Goal: Task Accomplishment & Management: Manage account settings

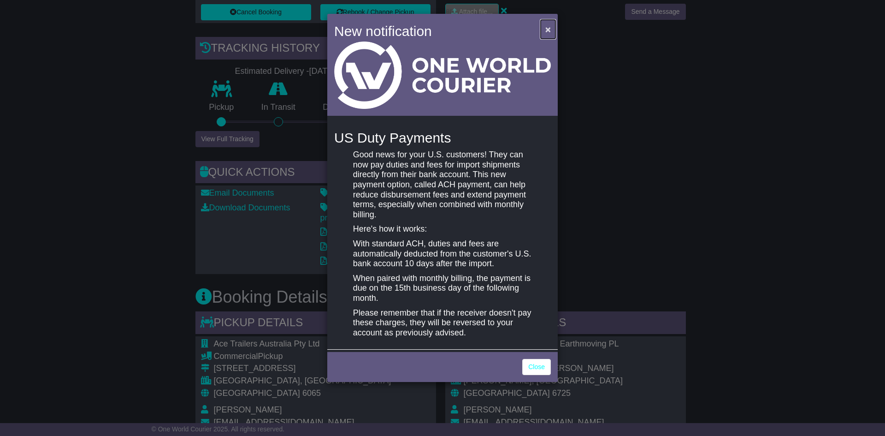
click at [545, 28] on span "×" at bounding box center [548, 29] width 6 height 11
click at [538, 370] on link "Close" at bounding box center [536, 367] width 29 height 16
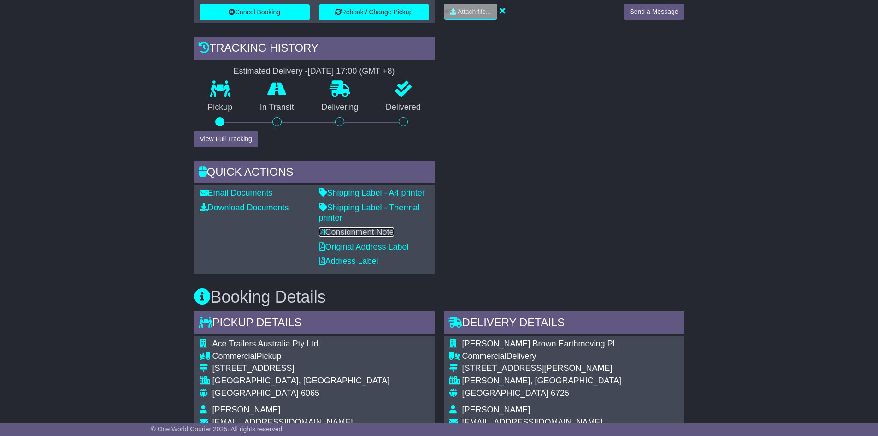
click at [365, 233] on link "Consignment Note" at bounding box center [356, 231] width 75 height 9
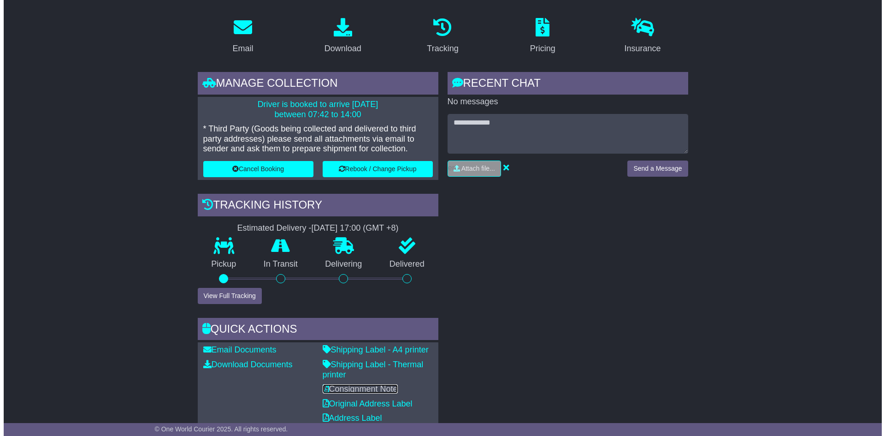
scroll to position [92, 0]
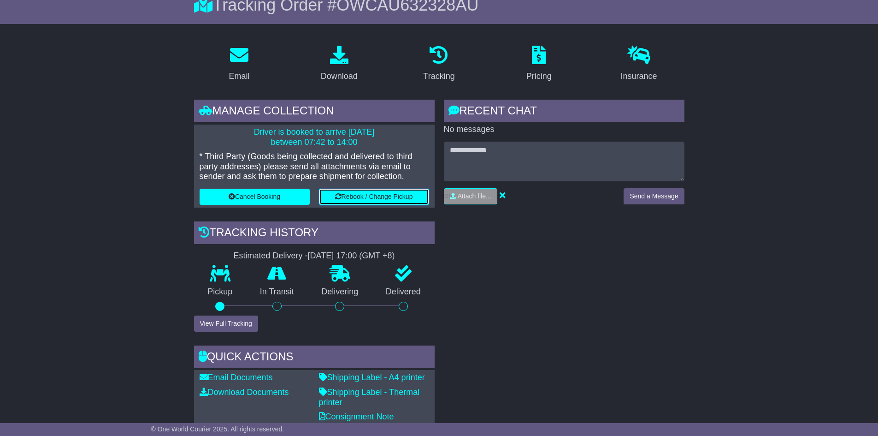
click at [388, 200] on button "Rebook / Change Pickup" at bounding box center [374, 197] width 110 height 16
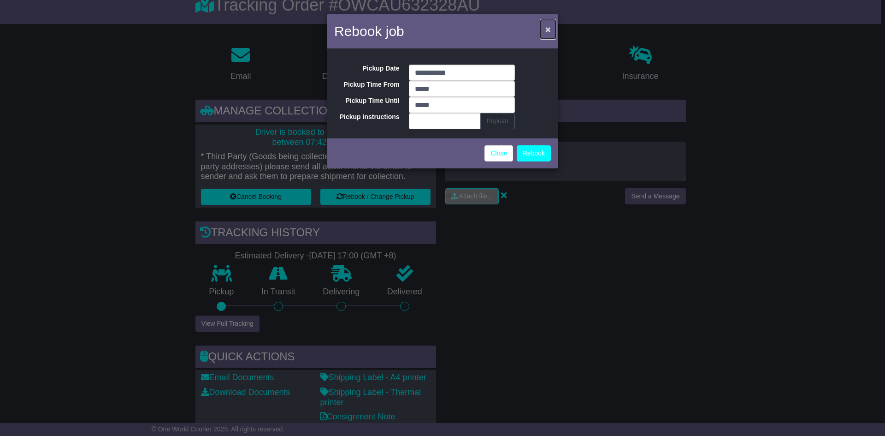
click at [551, 23] on button "×" at bounding box center [548, 29] width 15 height 19
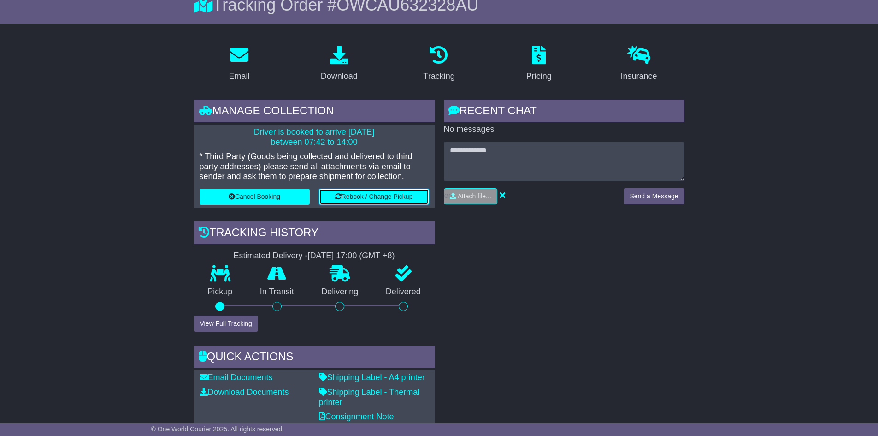
click at [386, 200] on button "Rebook / Change Pickup" at bounding box center [374, 197] width 110 height 16
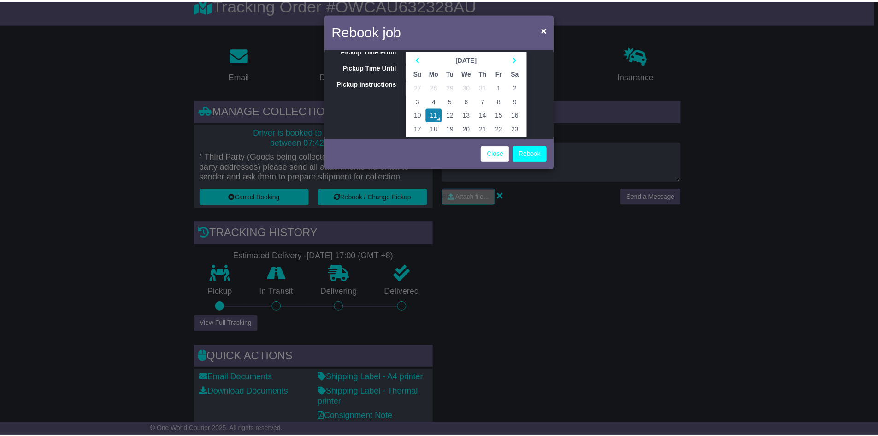
scroll to position [0, 0]
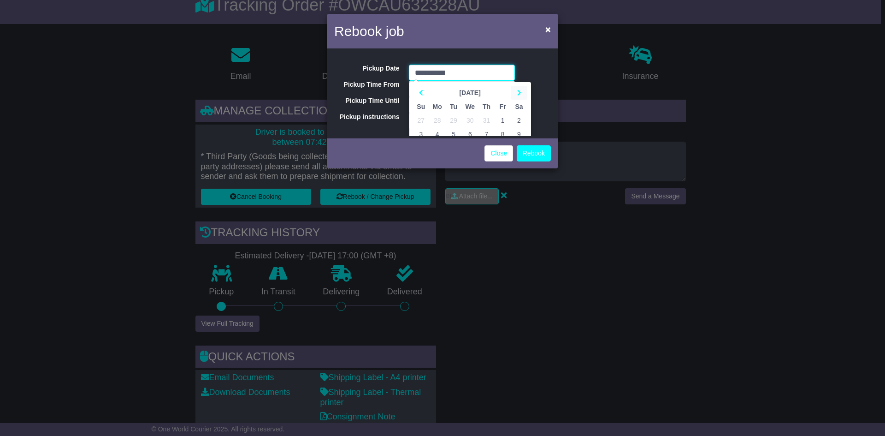
click at [517, 91] on icon at bounding box center [519, 92] width 4 height 6
click at [550, 26] on span "×" at bounding box center [548, 29] width 6 height 11
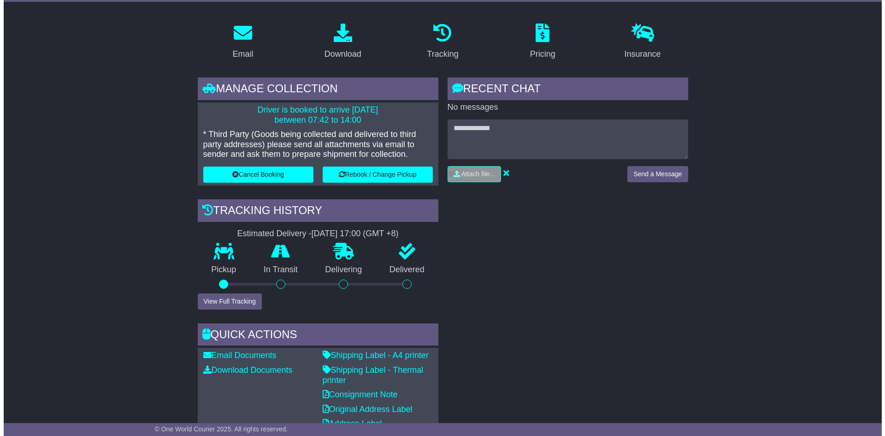
scroll to position [112, 0]
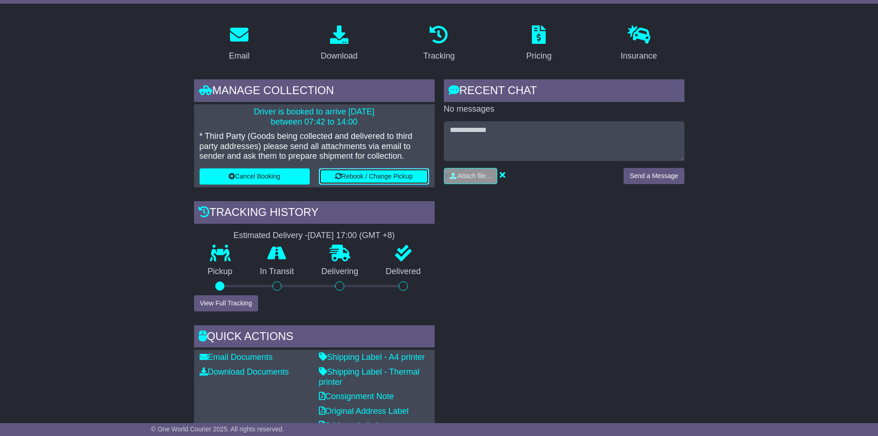
click at [344, 177] on button "Rebook / Change Pickup" at bounding box center [374, 176] width 110 height 16
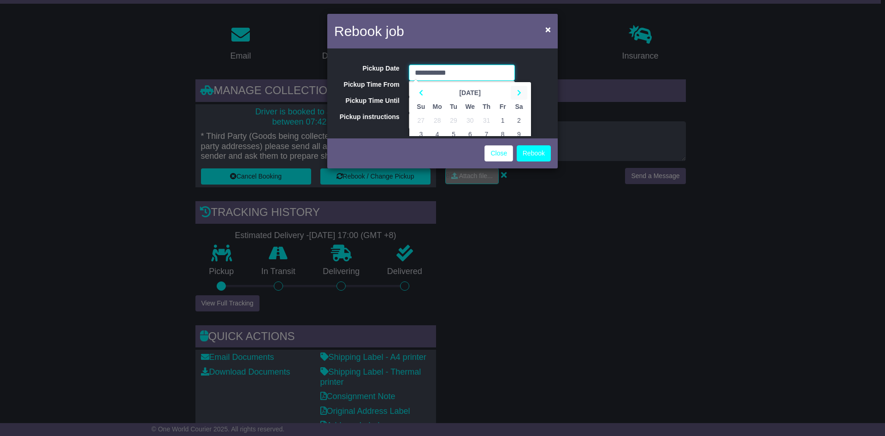
click at [515, 90] on th at bounding box center [519, 93] width 16 height 14
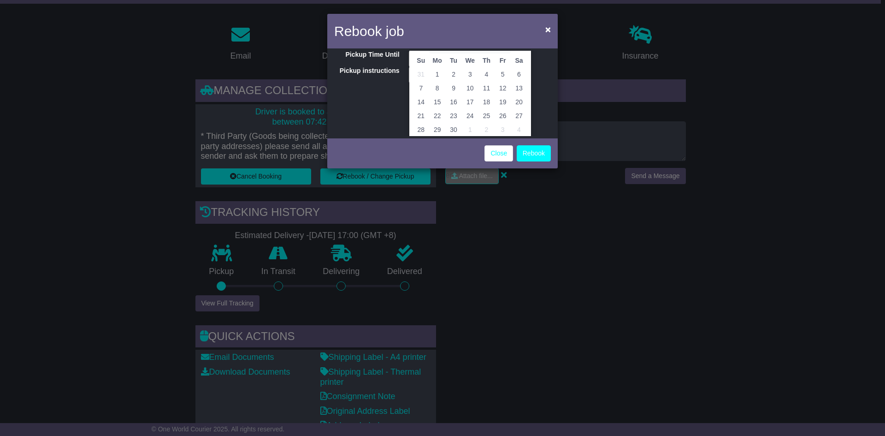
scroll to position [0, 0]
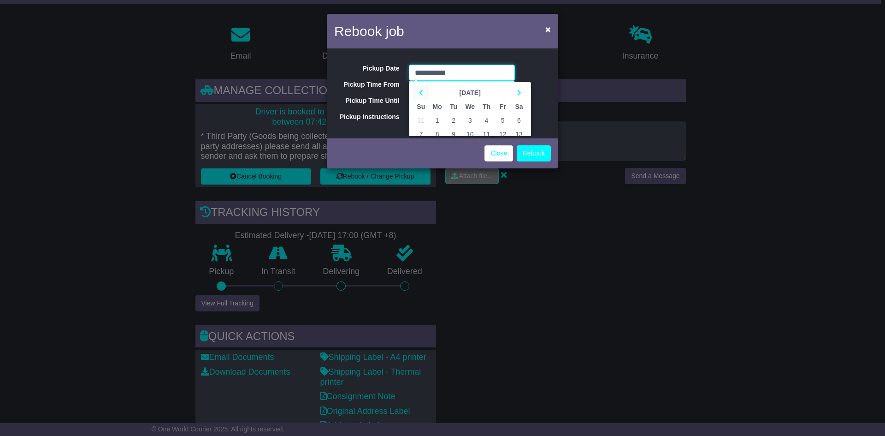
click at [419, 94] on icon at bounding box center [421, 92] width 4 height 6
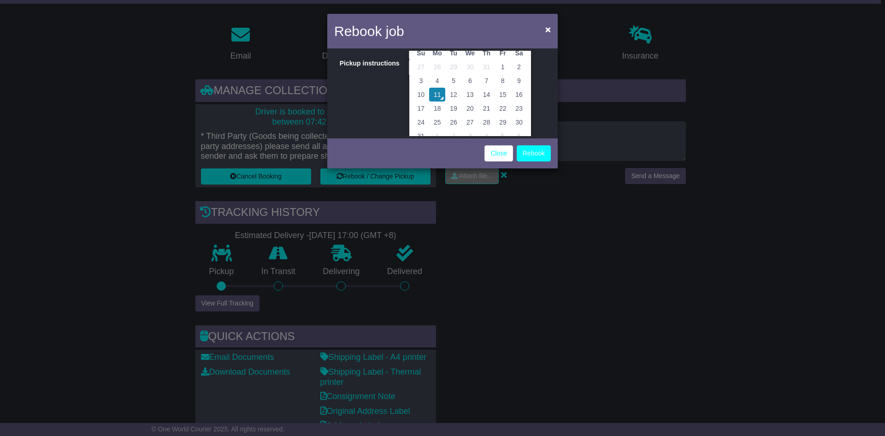
scroll to position [65, 0]
click at [453, 82] on td "12" at bounding box center [453, 84] width 16 height 14
type input "**********"
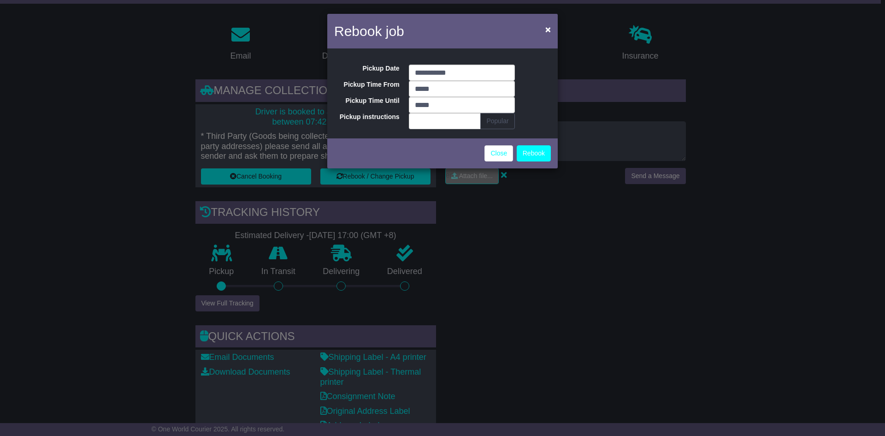
scroll to position [0, 0]
click at [444, 102] on input "*****" at bounding box center [462, 105] width 106 height 16
click at [523, 92] on div "**********" at bounding box center [442, 93] width 231 height 85
click at [531, 154] on button "Rebook" at bounding box center [534, 153] width 34 height 16
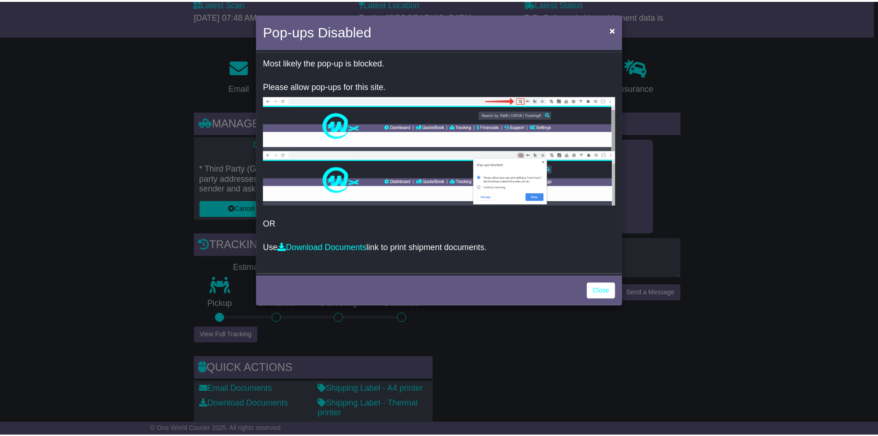
scroll to position [112, 0]
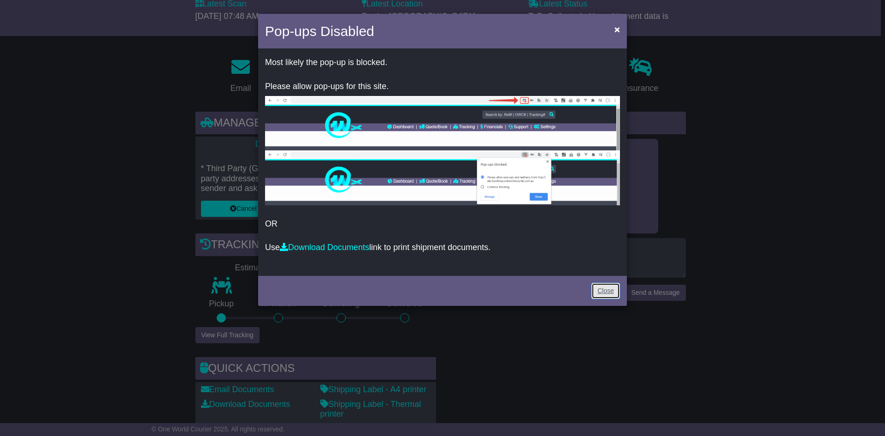
click at [613, 292] on link "Close" at bounding box center [606, 291] width 29 height 16
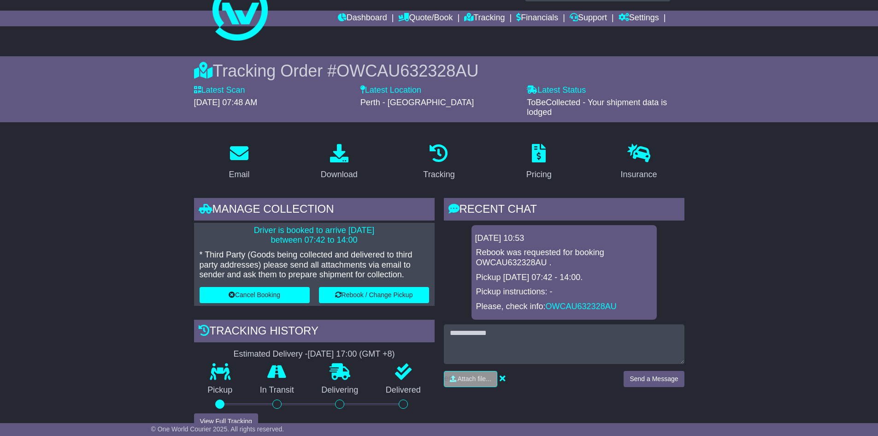
scroll to position [0, 0]
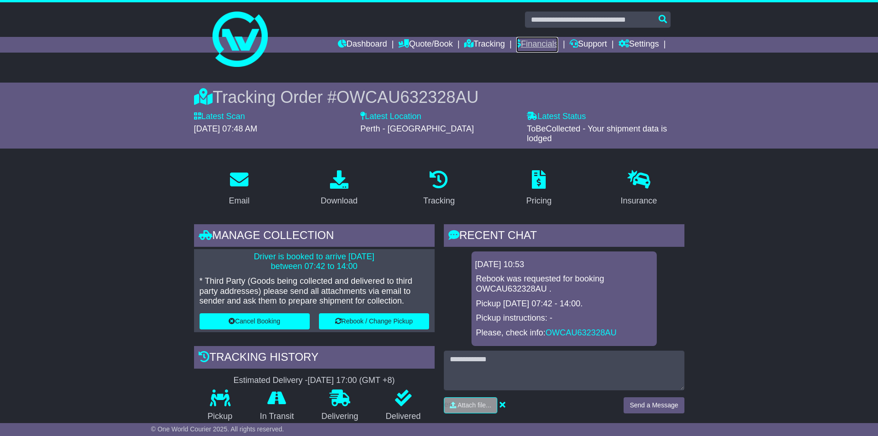
click at [533, 46] on link "Financials" at bounding box center [537, 45] width 42 height 16
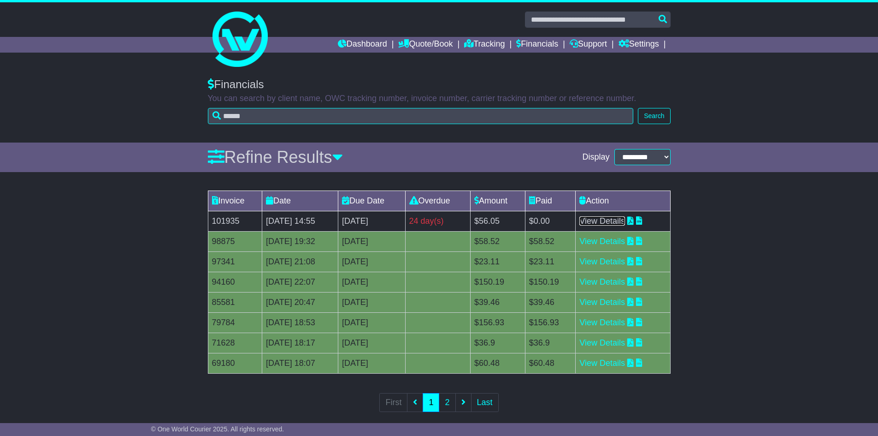
click at [605, 219] on link "View Details" at bounding box center [603, 220] width 46 height 9
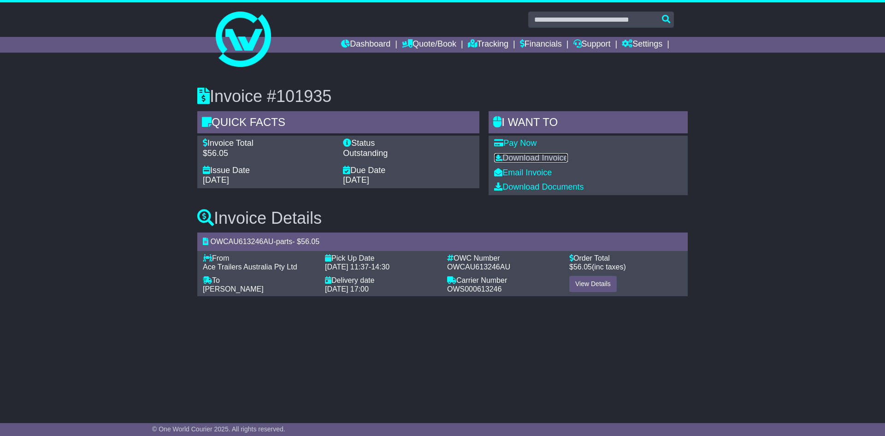
click at [534, 159] on link "Download Invoice" at bounding box center [531, 157] width 74 height 9
